Goal: Find specific page/section: Find specific page/section

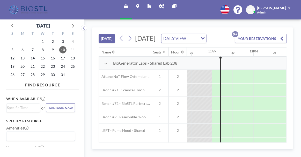
scroll to position [0, 435]
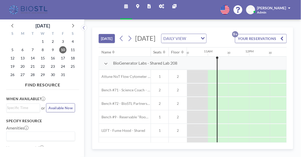
click at [160, 8] on icon at bounding box center [161, 6] width 5 height 4
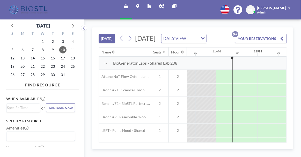
scroll to position [0, 435]
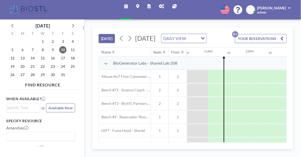
click at [160, 4] on icon at bounding box center [161, 6] width 5 height 4
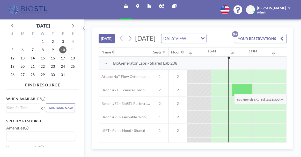
scroll to position [0, 435]
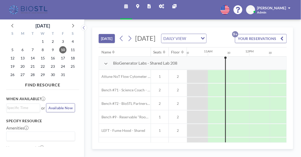
click at [163, 6] on icon at bounding box center [161, 6] width 5 height 4
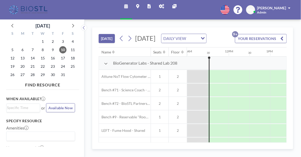
scroll to position [0, 456]
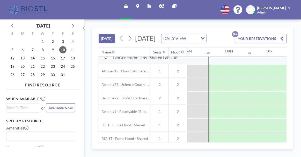
scroll to position [9, 456]
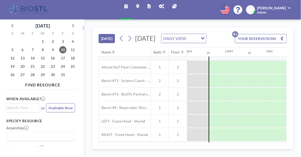
click at [161, 2] on link "Admin panel" at bounding box center [161, 9] width 13 height 19
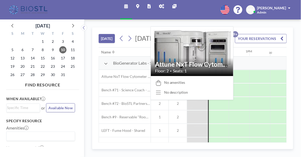
scroll to position [0, 477]
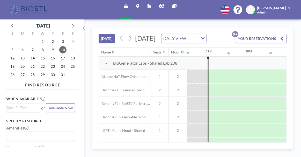
click at [160, 5] on icon at bounding box center [161, 6] width 5 height 4
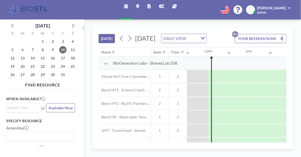
scroll to position [0, 477]
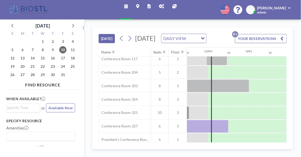
scroll to position [188, 477]
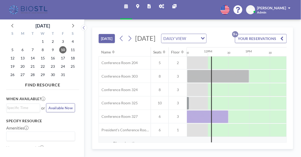
click at [160, 6] on icon at bounding box center [161, 6] width 5 height 4
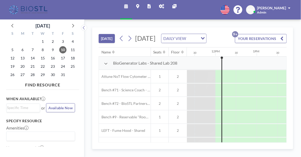
scroll to position [0, 477]
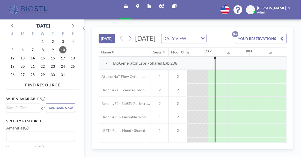
click at [160, 5] on icon at bounding box center [161, 6] width 5 height 4
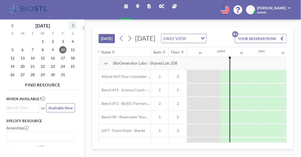
click at [71, 24] on icon at bounding box center [72, 25] width 7 height 7
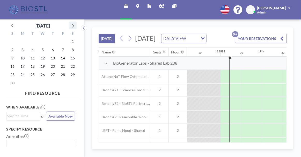
scroll to position [0, 477]
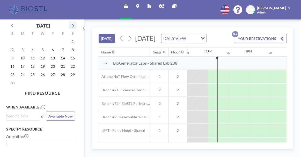
click at [71, 24] on icon at bounding box center [72, 25] width 7 height 7
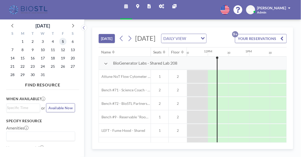
click at [62, 41] on span "5" at bounding box center [62, 41] width 7 height 7
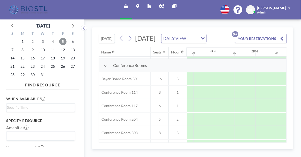
scroll to position [132, 799]
click at [226, 126] on div at bounding box center [227, 119] width 21 height 13
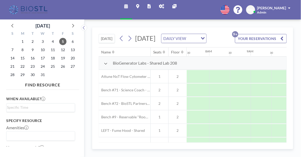
scroll to position [0, 311]
click at [160, 3] on link "Admin panel" at bounding box center [161, 9] width 13 height 19
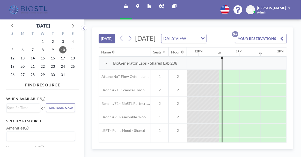
scroll to position [0, 497]
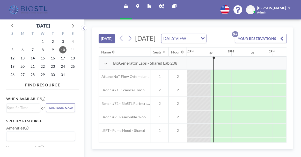
scroll to position [0, 497]
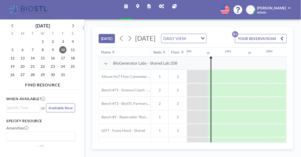
click at [160, 4] on link "Admin panel" at bounding box center [161, 9] width 13 height 19
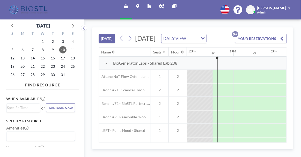
scroll to position [0, 497]
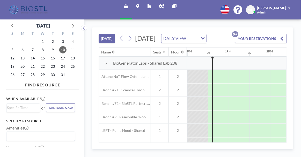
click at [161, 6] on icon at bounding box center [161, 6] width 5 height 4
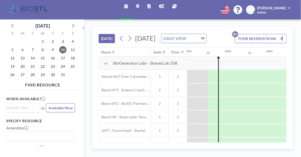
scroll to position [0, 497]
click at [163, 4] on icon at bounding box center [161, 6] width 5 height 4
